Goal: Contribute content

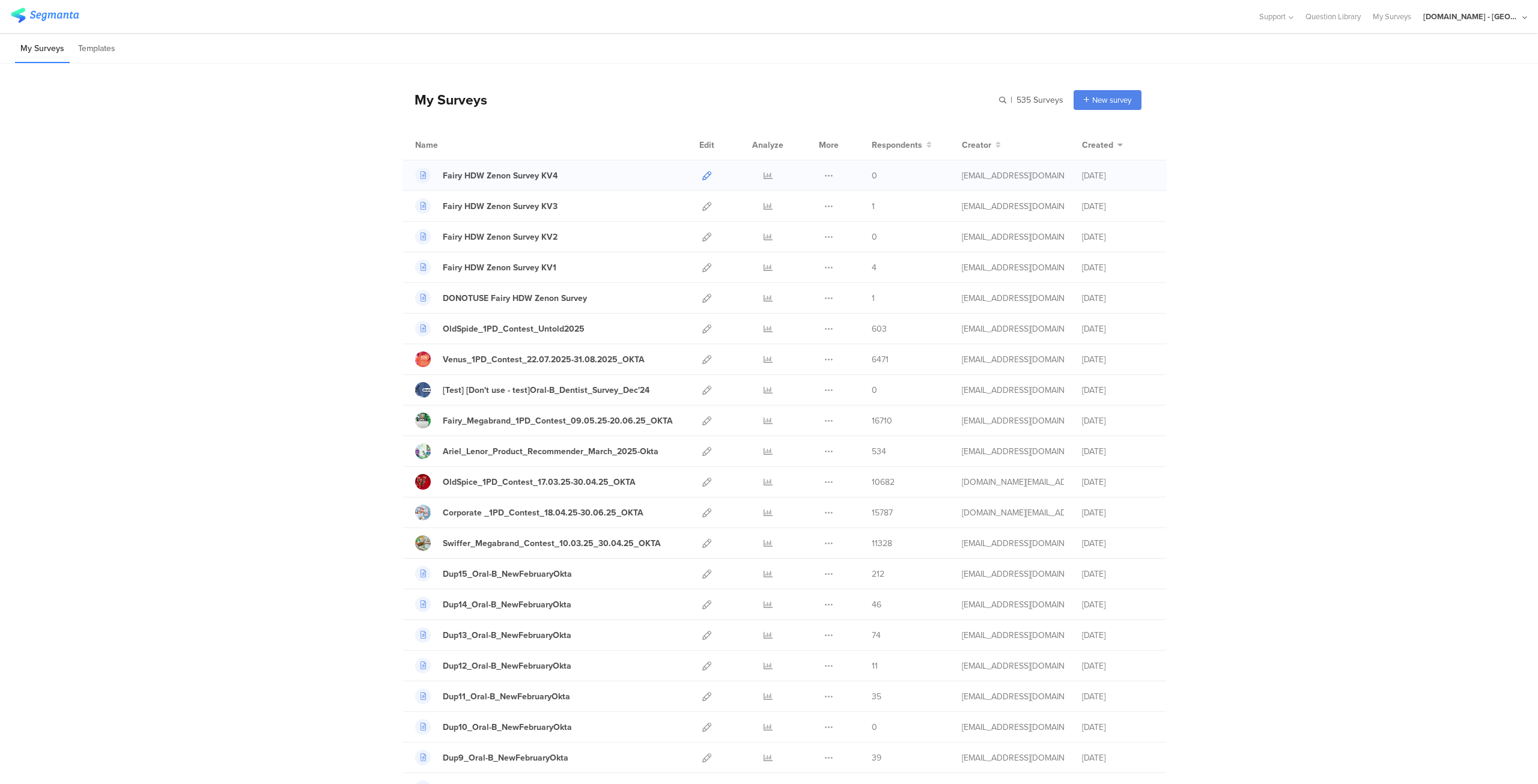
click at [704, 173] on icon at bounding box center [706, 175] width 9 height 9
click at [704, 203] on icon at bounding box center [706, 206] width 9 height 9
click at [509, 236] on div "Fairy HDW Zenon Survey KV2" at bounding box center [501, 237] width 115 height 13
click at [704, 237] on icon at bounding box center [706, 236] width 9 height 9
click at [703, 273] on link at bounding box center [706, 267] width 9 height 30
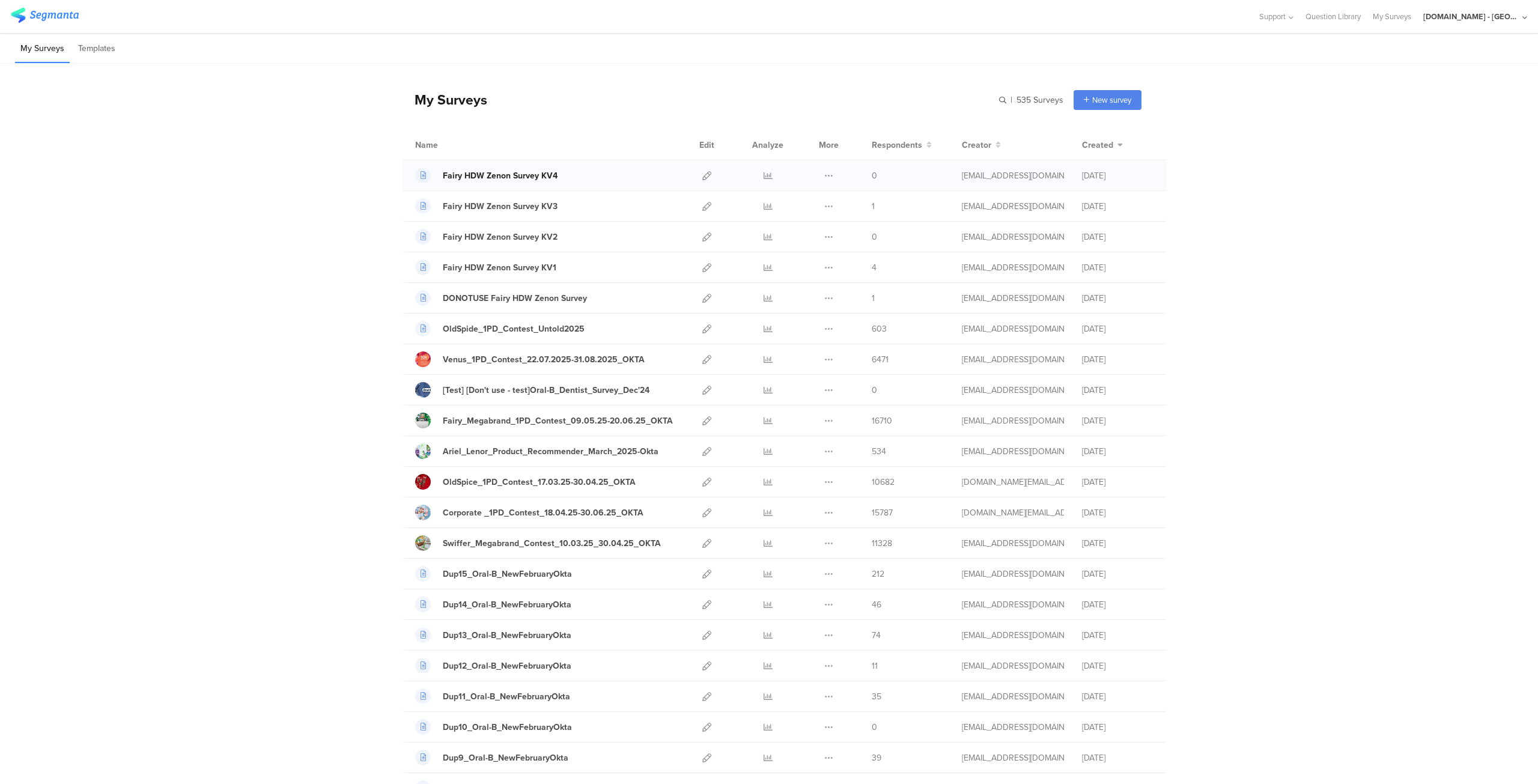
click at [520, 180] on div "Fairy HDW Zenon Survey KV4" at bounding box center [501, 175] width 115 height 13
click at [496, 202] on div "Fairy HDW Zenon Survey KV3" at bounding box center [501, 206] width 115 height 13
click at [533, 237] on div "Fairy HDW Zenon Survey KV2" at bounding box center [501, 237] width 115 height 13
click at [537, 268] on div "Fairy HDW Zenon Survey KV1" at bounding box center [500, 268] width 114 height 13
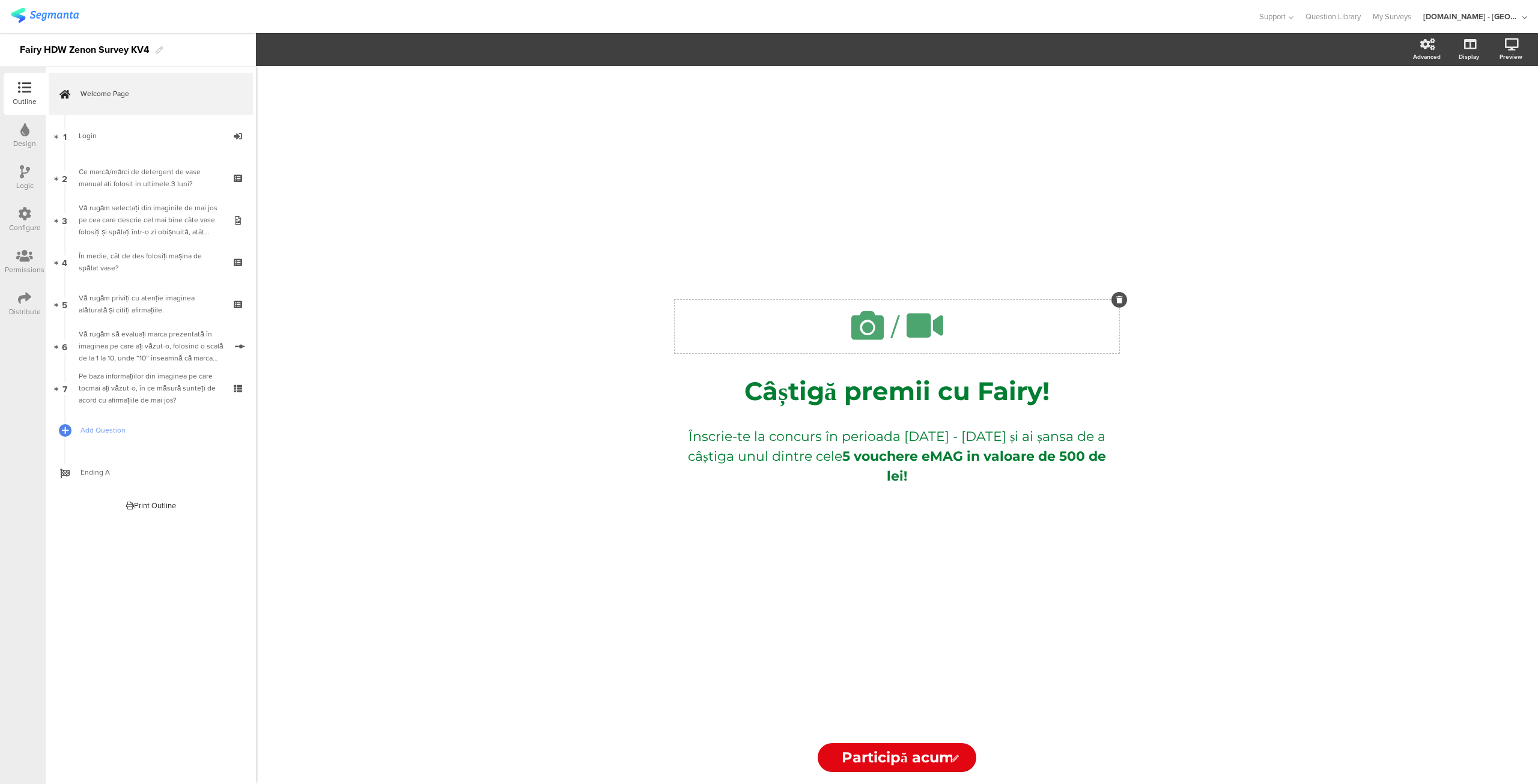
click at [868, 330] on icon at bounding box center [867, 325] width 41 height 41
click at [304, 154] on span "Upload" at bounding box center [293, 159] width 32 height 14
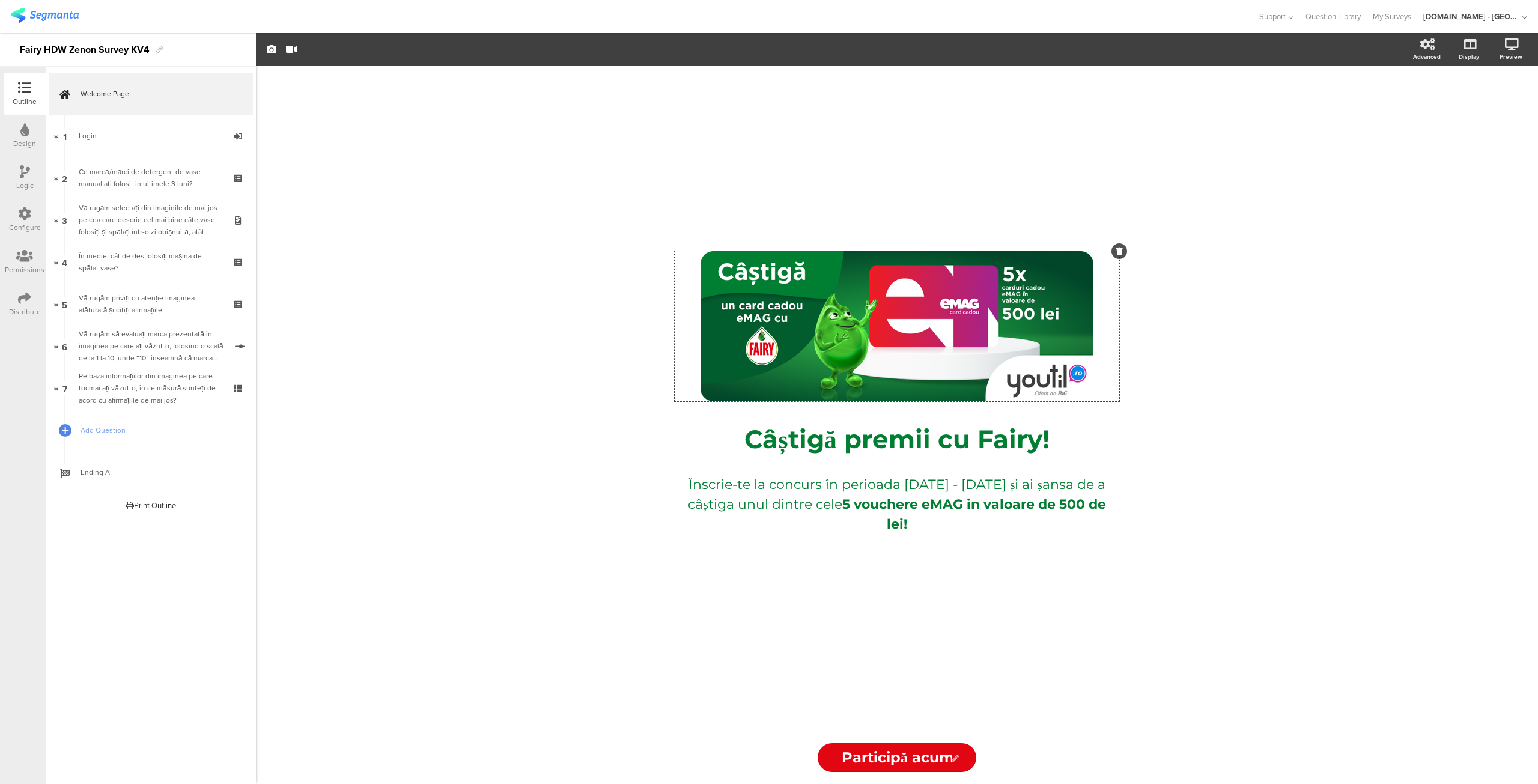
click at [608, 525] on div "/ Câștigă premii cu Fairy! Câștigă premii cu Fairy! Înscrie-te la concurs în pe…" at bounding box center [896, 425] width 1282 height 718
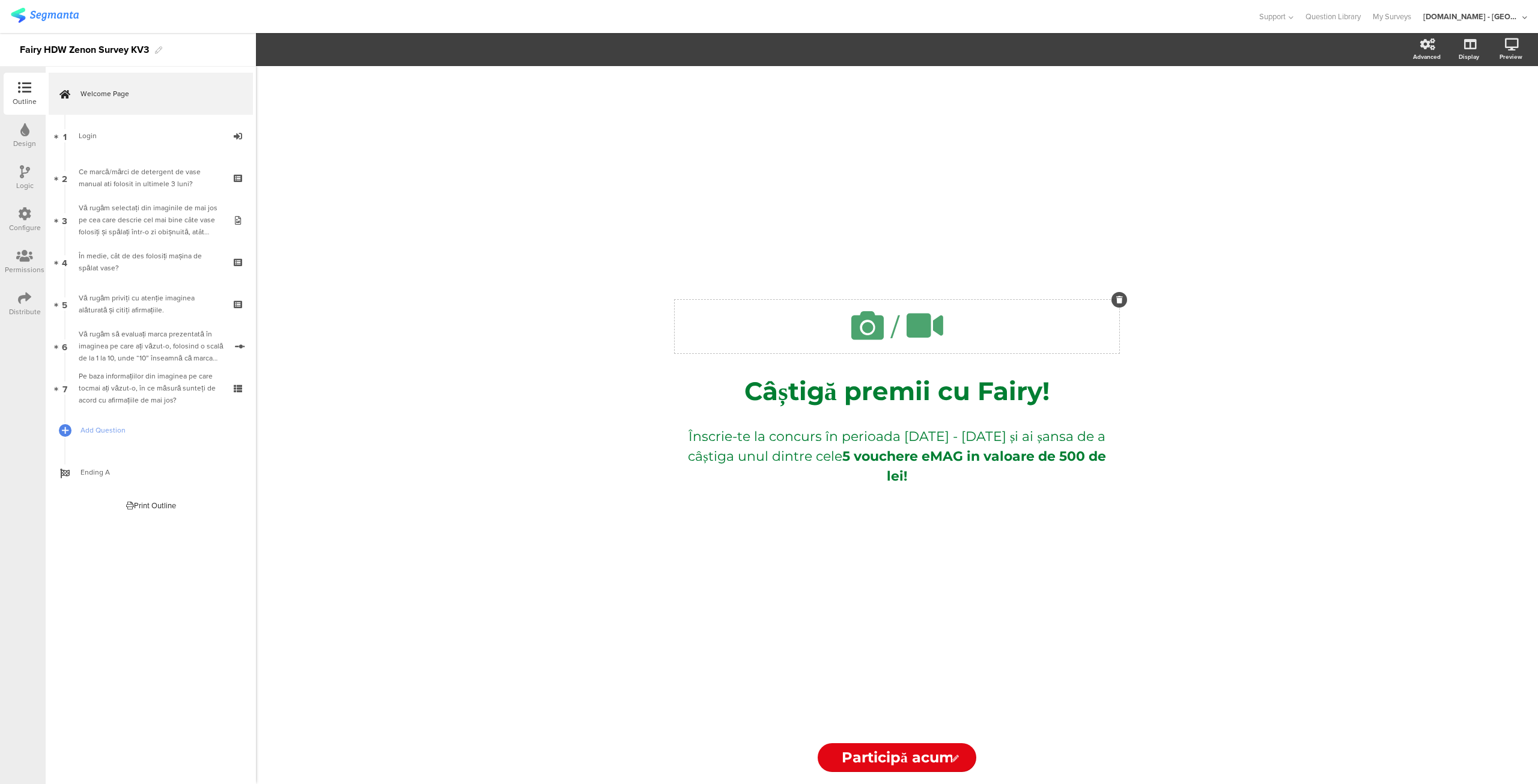
click at [868, 326] on icon at bounding box center [867, 325] width 41 height 41
click at [301, 161] on span "Upload" at bounding box center [293, 159] width 32 height 14
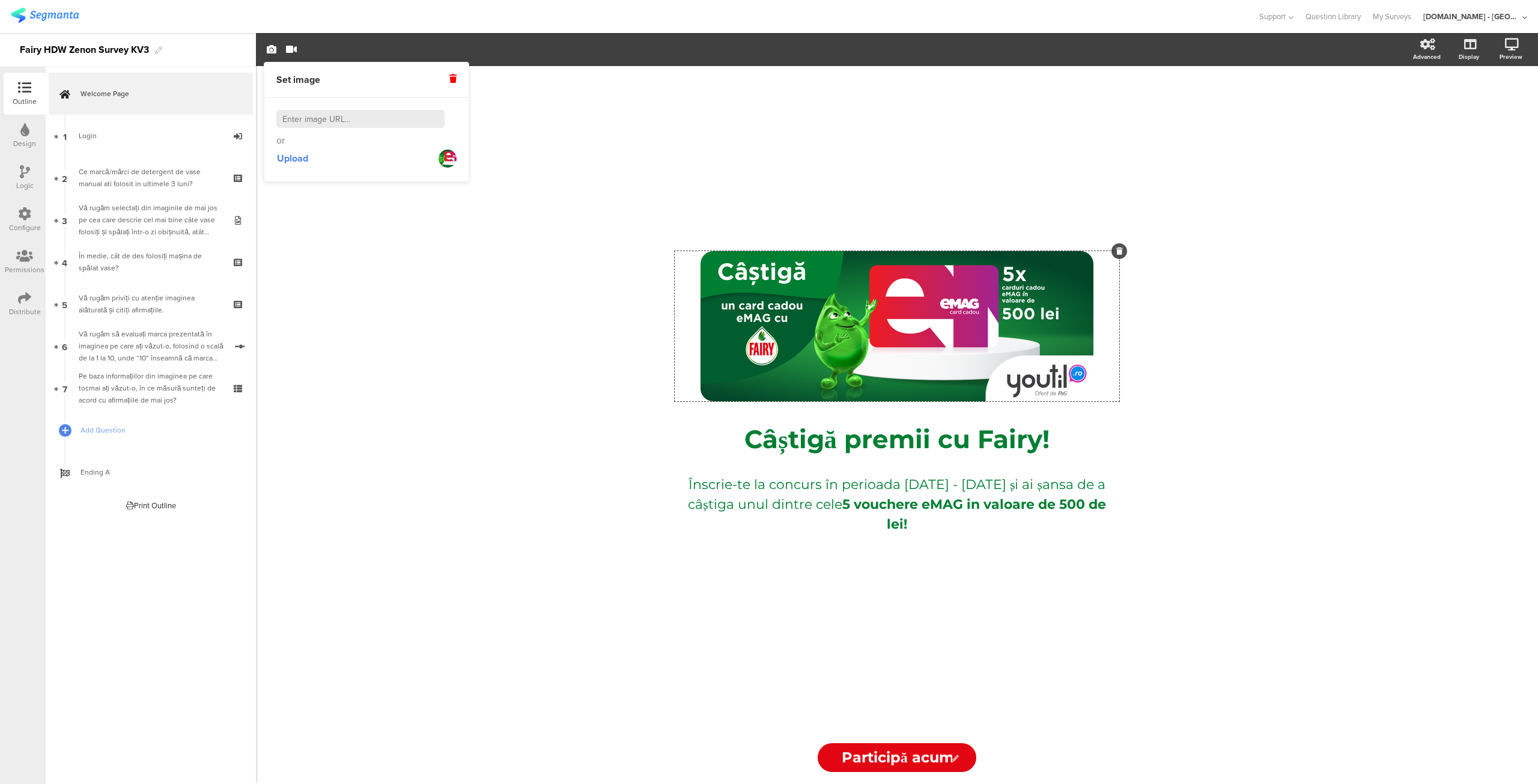
click at [632, 349] on div "/ Câștigă premii cu Fairy! Câștigă premii cu Fairy! Înscrie-te la concurs în pe…" at bounding box center [896, 425] width 1282 height 718
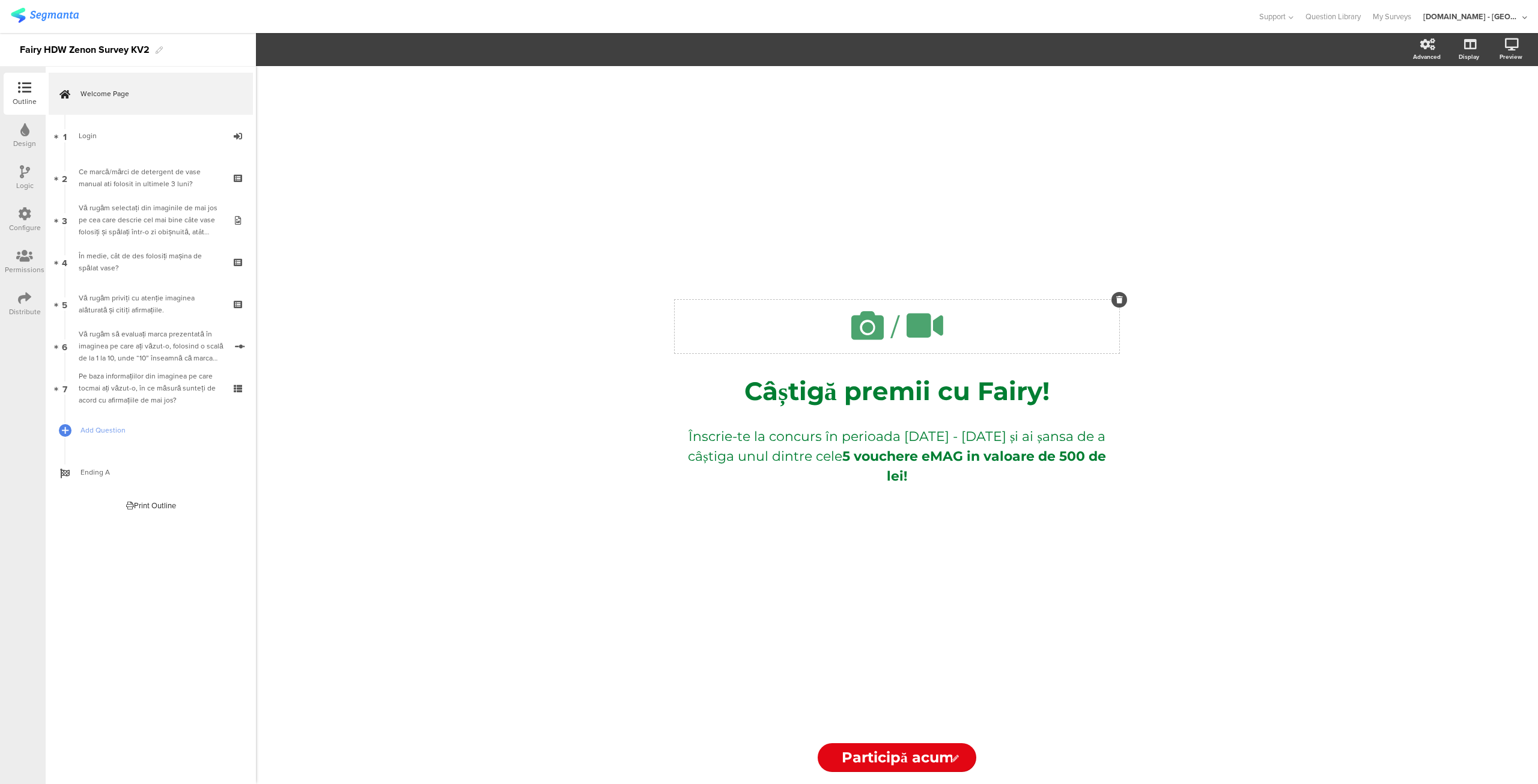
click at [850, 326] on icon at bounding box center [867, 325] width 41 height 41
click at [292, 161] on span "Upload" at bounding box center [293, 159] width 32 height 14
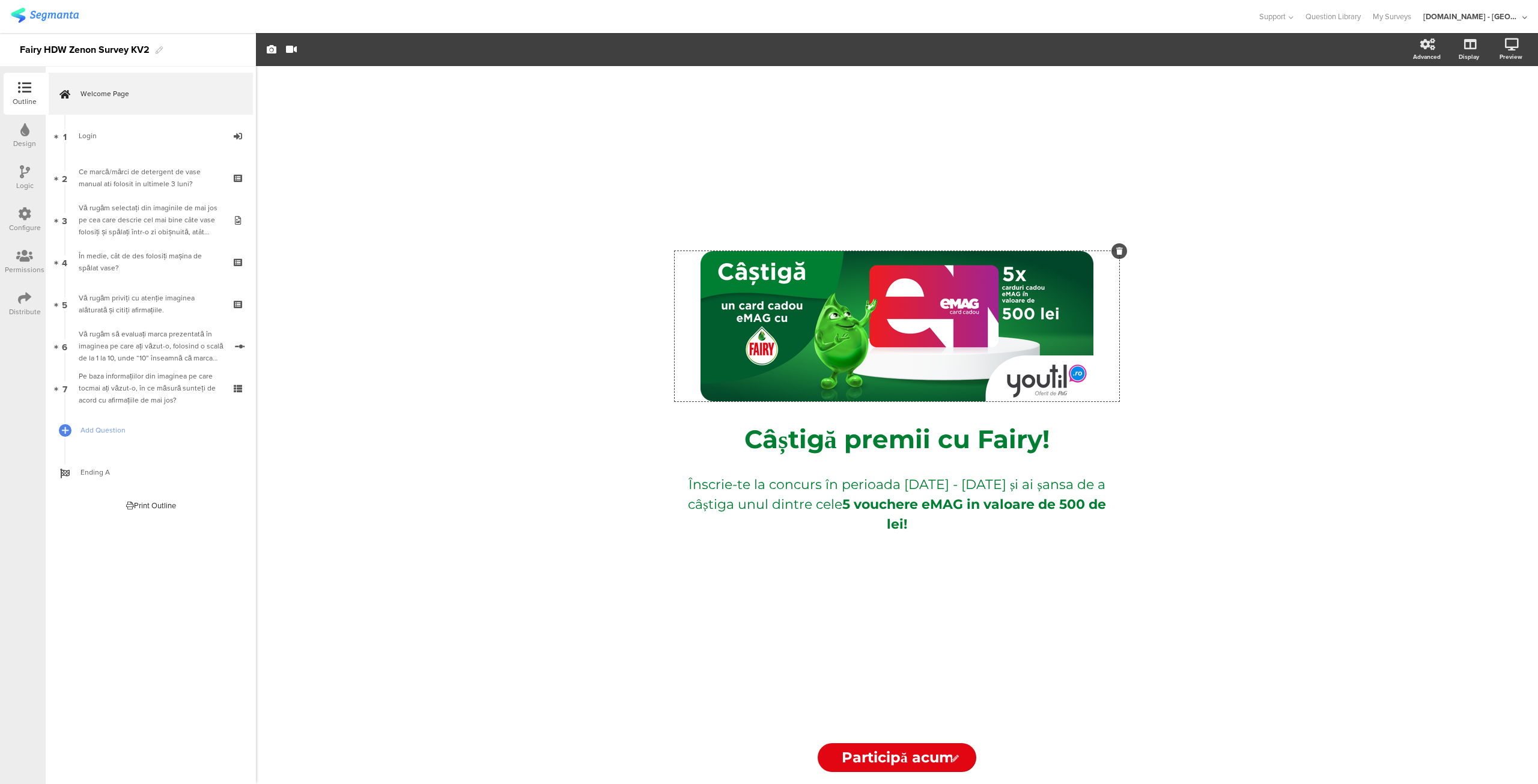
click at [1191, 151] on div "/ Câștigă premii cu Fairy! Câștigă premii cu Fairy! Înscrie-te la concurs în pe…" at bounding box center [896, 425] width 1282 height 718
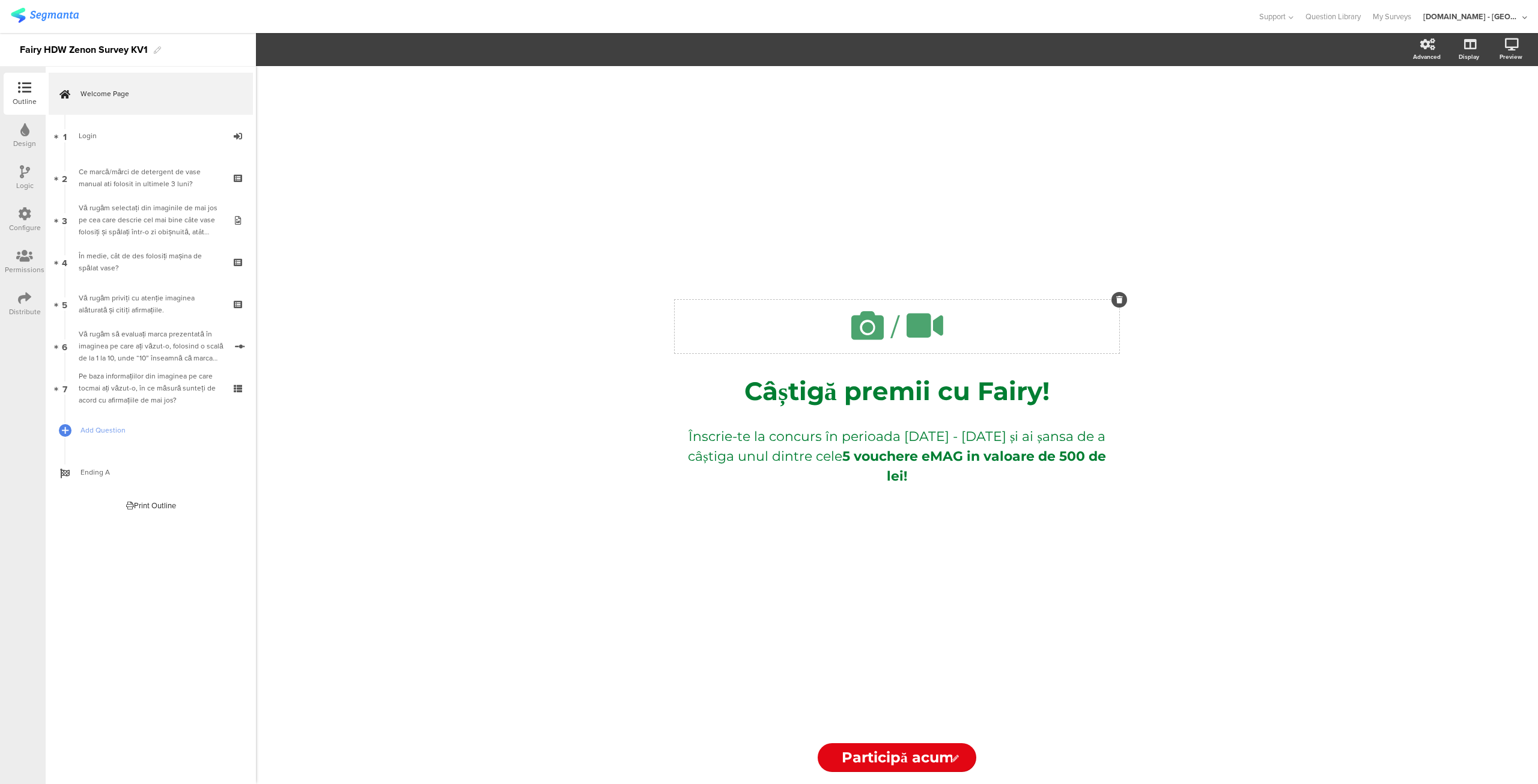
click at [868, 324] on icon at bounding box center [867, 325] width 41 height 41
click at [287, 161] on span "Upload" at bounding box center [293, 159] width 32 height 14
